Goal: Obtain resource: Obtain resource

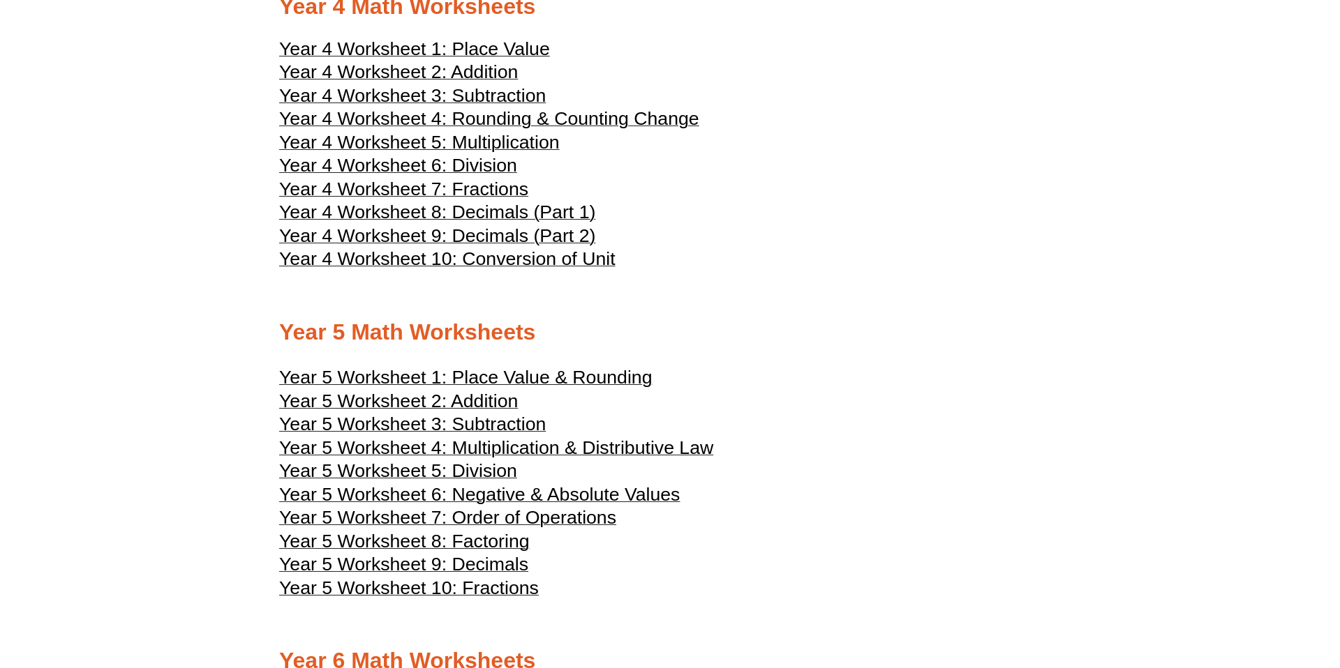
scroll to position [1934, 0]
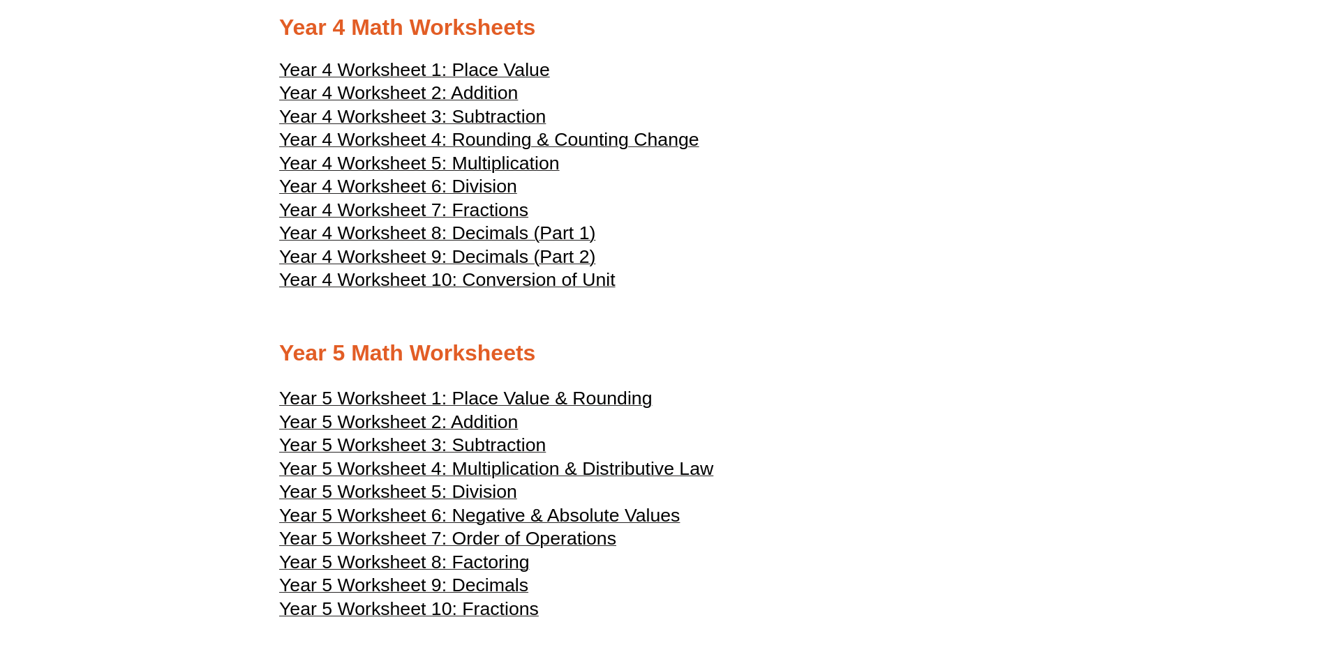
click at [491, 135] on span "Year 4 Worksheet 4: Rounding & Counting Change" at bounding box center [489, 139] width 420 height 21
click at [473, 211] on span "Year 4 Worksheet 7: Fractions" at bounding box center [403, 210] width 249 height 21
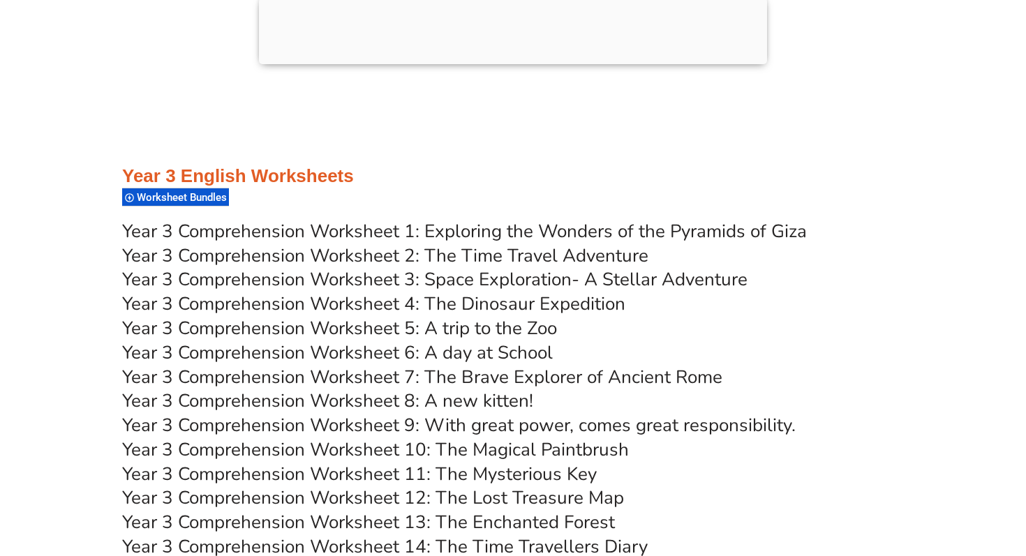
scroll to position [4504, 0]
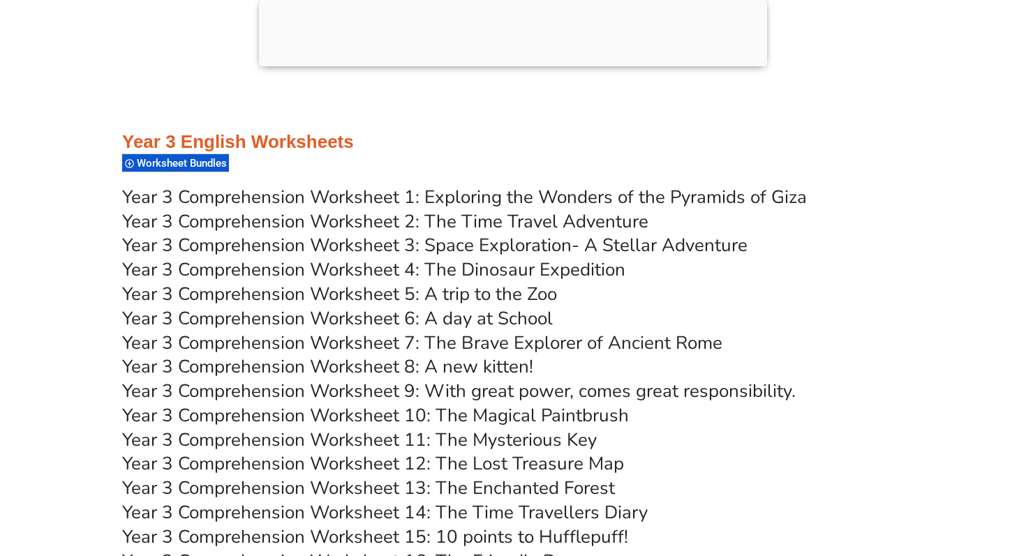
click at [369, 198] on link "Year 3 Comprehension Worksheet 1: Exploring the Wonders of the Pyramids of Giza" at bounding box center [464, 197] width 685 height 24
